Goal: Task Accomplishment & Management: Manage account settings

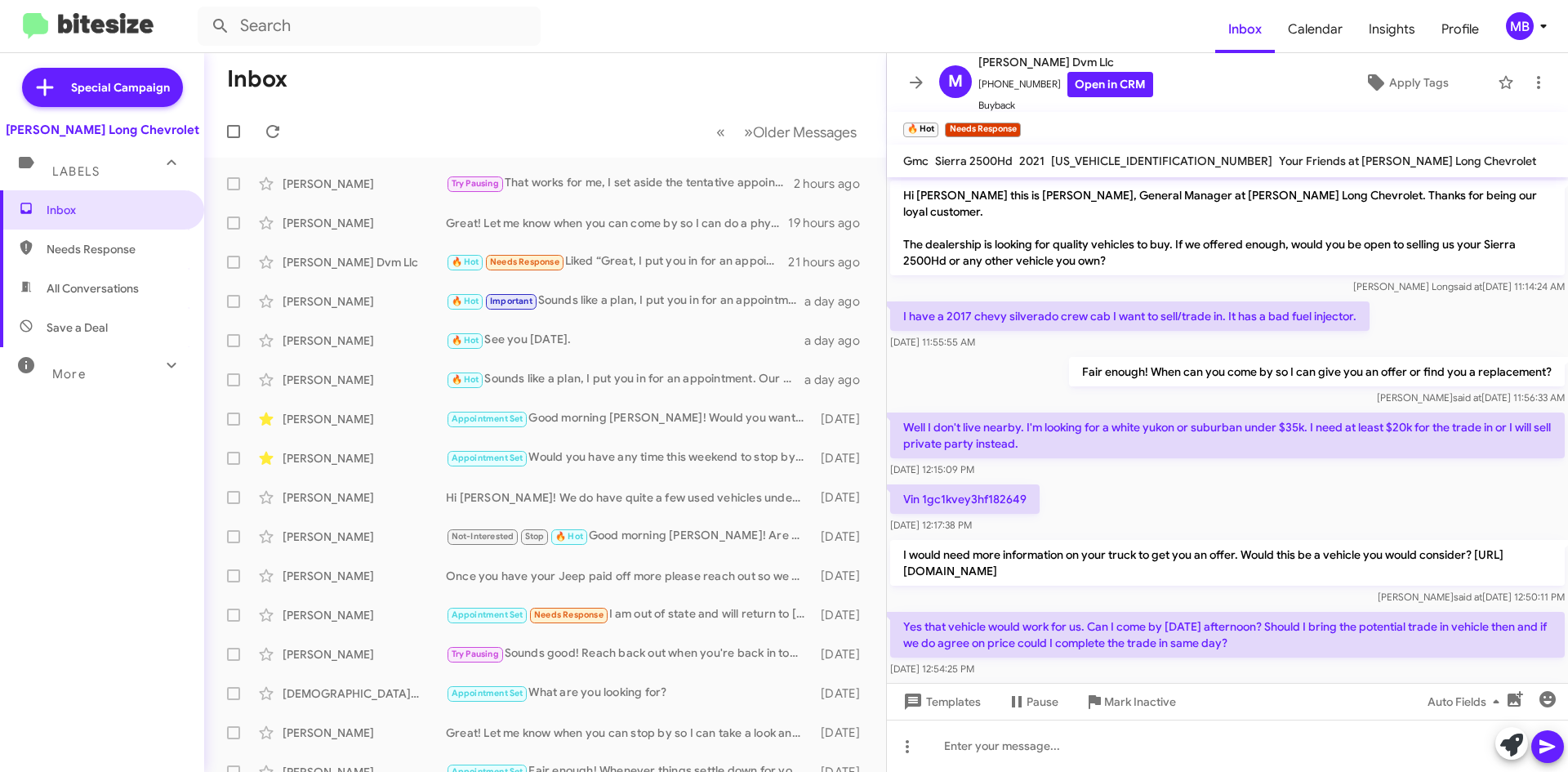
click at [290, 133] on mat-toolbar-row "« Previous » Next Older Messages" at bounding box center [545, 131] width 682 height 53
click at [284, 134] on span at bounding box center [272, 131] width 33 height 19
click at [108, 267] on span "Needs Response" at bounding box center [102, 249] width 204 height 39
type input "in:needs-response"
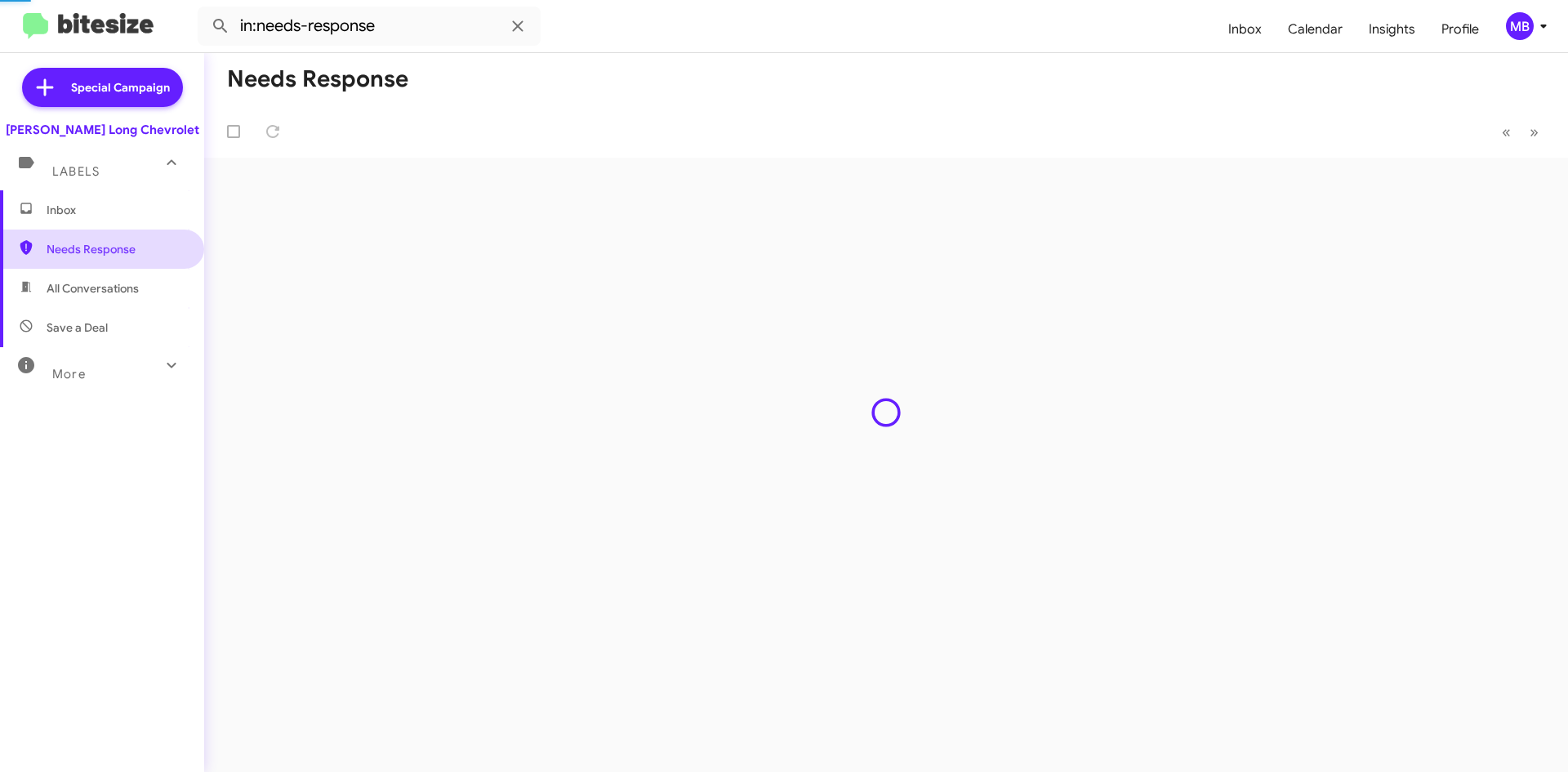
click at [125, 232] on span "Needs Response" at bounding box center [102, 249] width 204 height 39
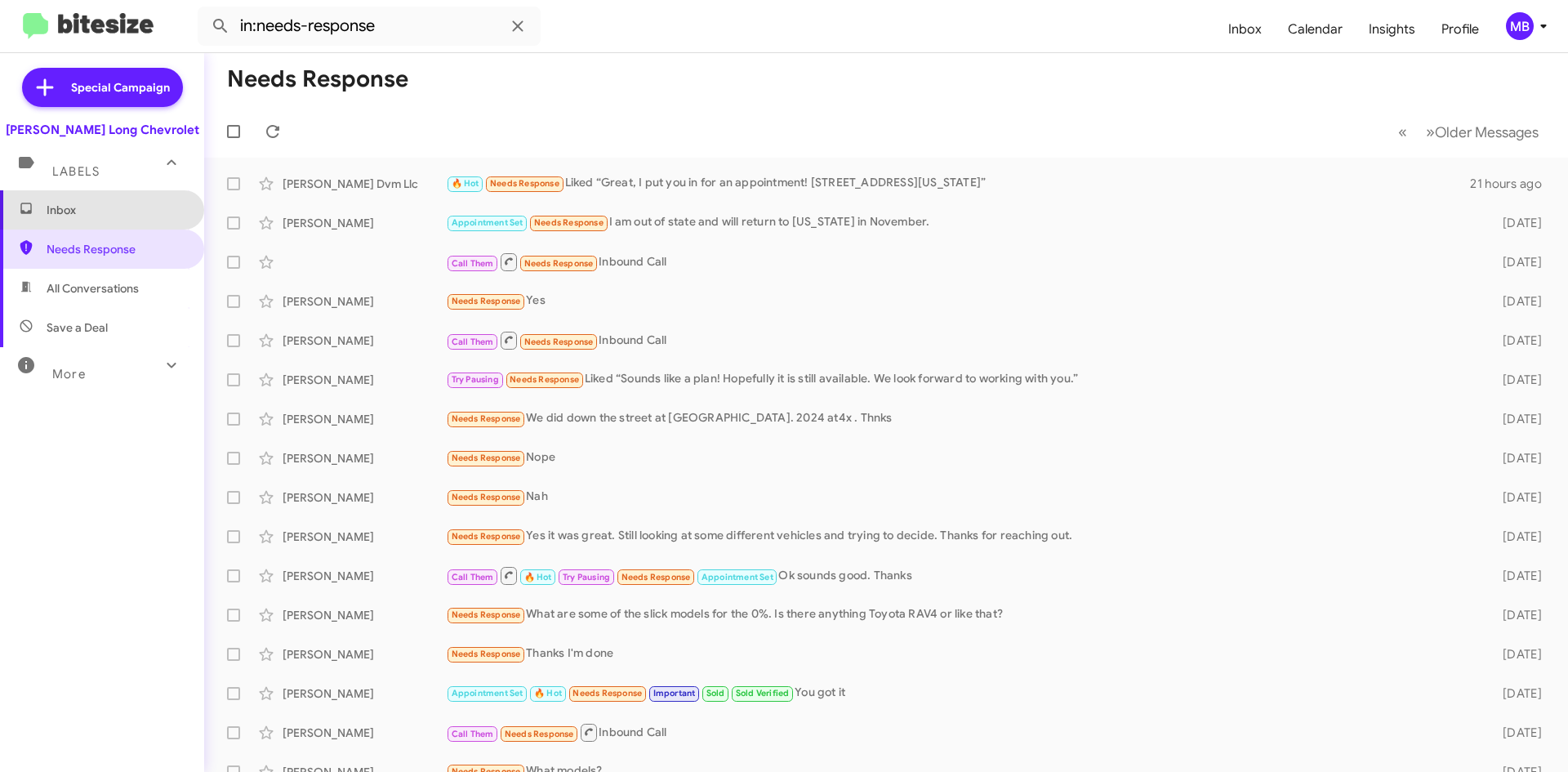
click at [125, 215] on span "Inbox" at bounding box center [116, 210] width 139 height 17
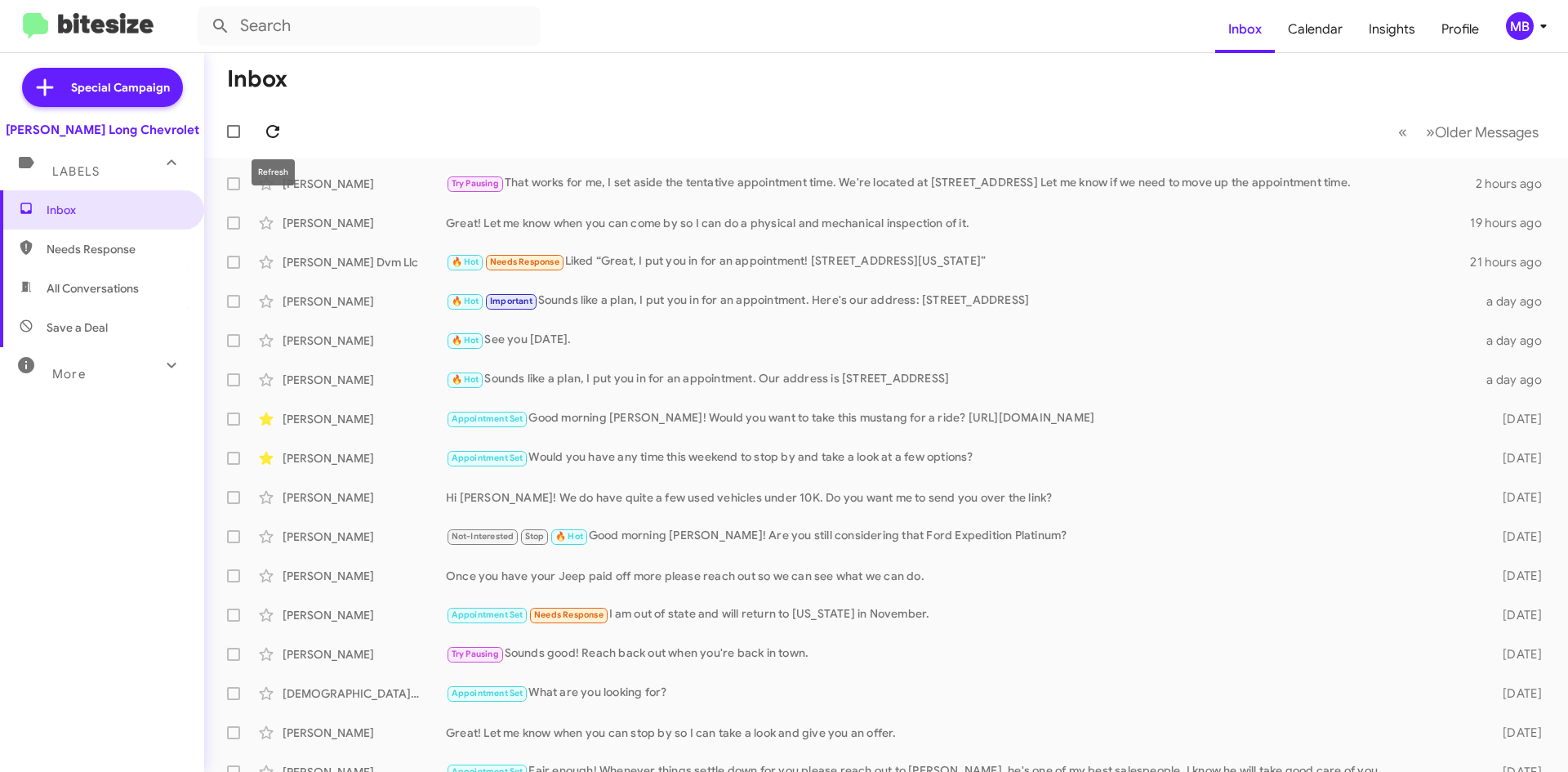
click at [272, 136] on icon at bounding box center [273, 132] width 13 height 13
